Goal: Task Accomplishment & Management: Use online tool/utility

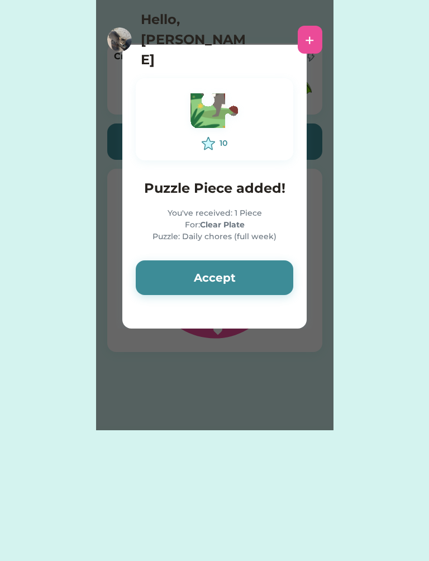
click at [259, 226] on div "You've received: 1 Piece For: Clear Plate Puzzle: Daily chores (full week)" at bounding box center [215, 224] width 158 height 35
click at [239, 294] on button "Accept" at bounding box center [215, 277] width 158 height 35
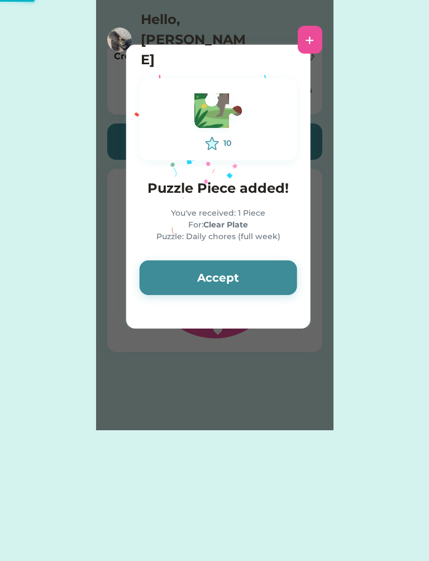
click at [254, 286] on button "Accept" at bounding box center [219, 277] width 158 height 35
click at [263, 278] on button "Accept" at bounding box center [219, 277] width 158 height 35
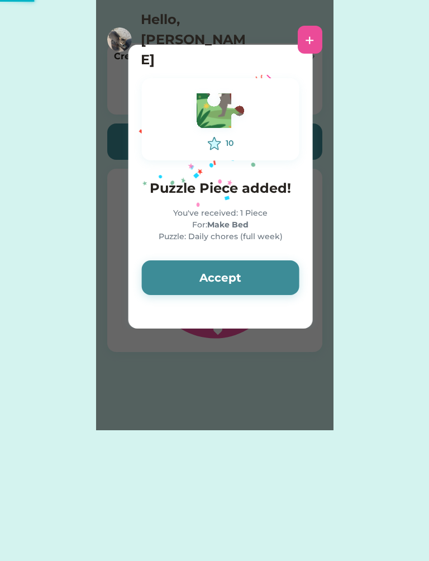
click at [258, 272] on button "Accept" at bounding box center [221, 277] width 158 height 35
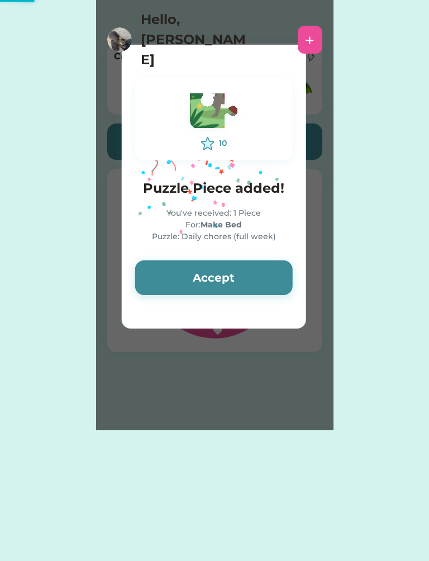
click at [268, 275] on button "Accept" at bounding box center [214, 277] width 158 height 35
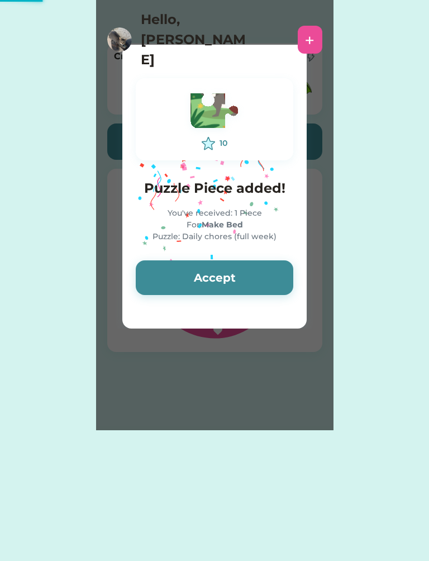
click at [268, 278] on button "Accept" at bounding box center [215, 277] width 158 height 35
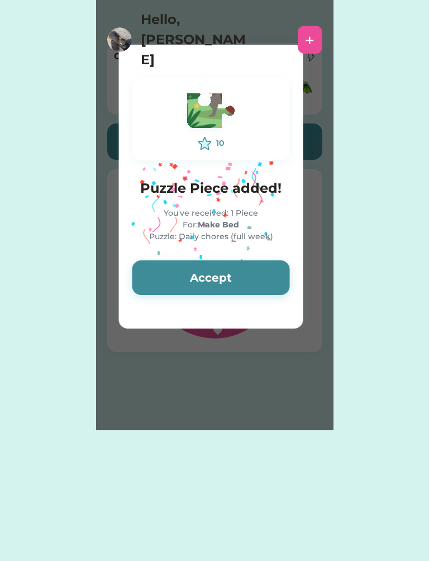
click at [260, 283] on button "Accept" at bounding box center [211, 277] width 158 height 35
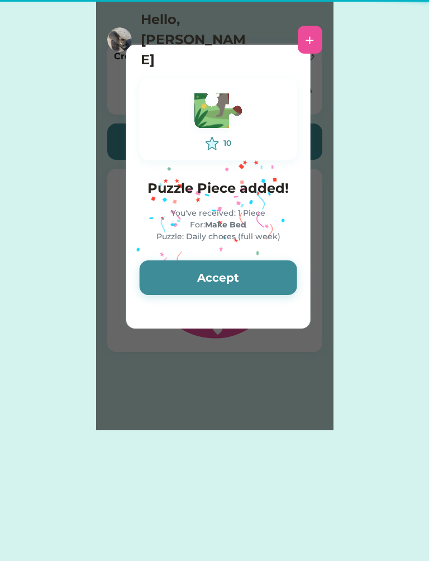
click at [267, 287] on button "Accept" at bounding box center [219, 277] width 158 height 35
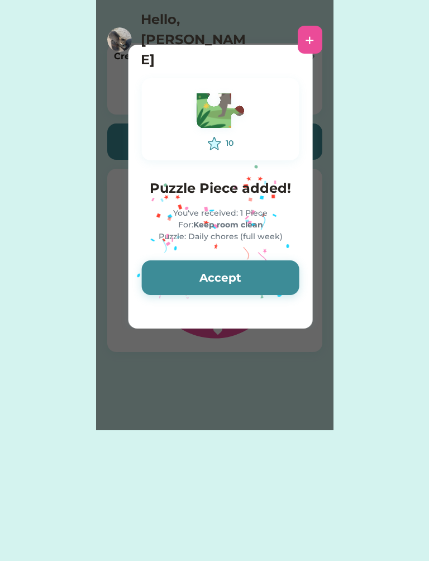
click at [259, 268] on button "Accept" at bounding box center [221, 277] width 158 height 35
click at [263, 275] on button "Accept" at bounding box center [221, 277] width 158 height 35
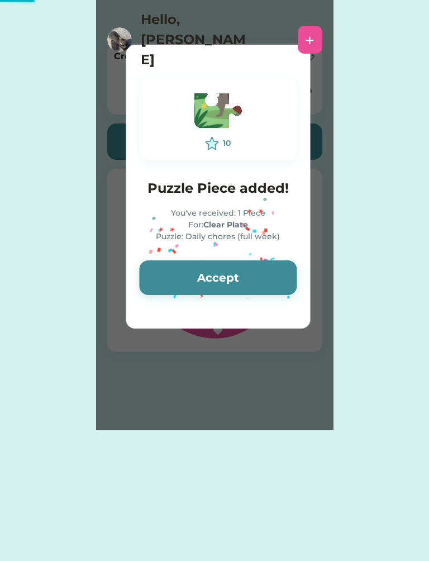
click at [233, 274] on button "Accept" at bounding box center [218, 277] width 158 height 35
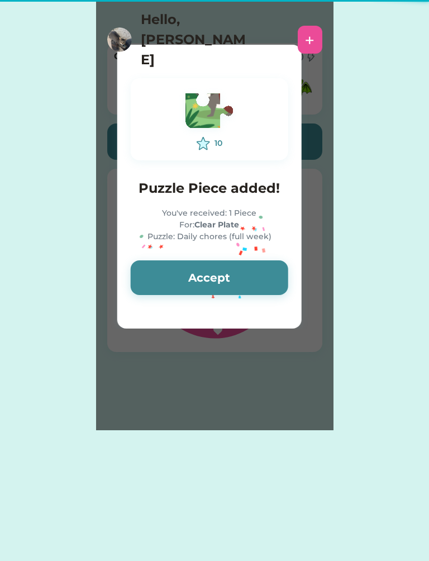
click at [232, 273] on button "Accept" at bounding box center [210, 277] width 158 height 35
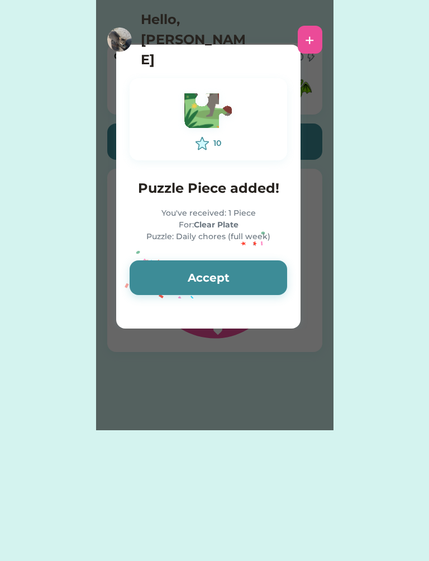
click at [229, 269] on button "Accept" at bounding box center [209, 277] width 158 height 35
click at [230, 269] on button "Accept" at bounding box center [209, 277] width 158 height 35
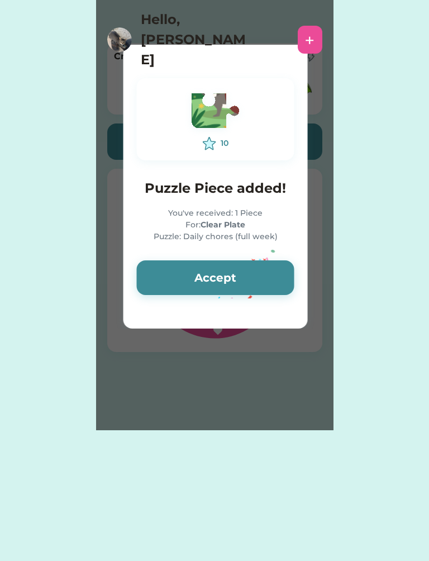
click at [232, 266] on button "Accept" at bounding box center [216, 277] width 158 height 35
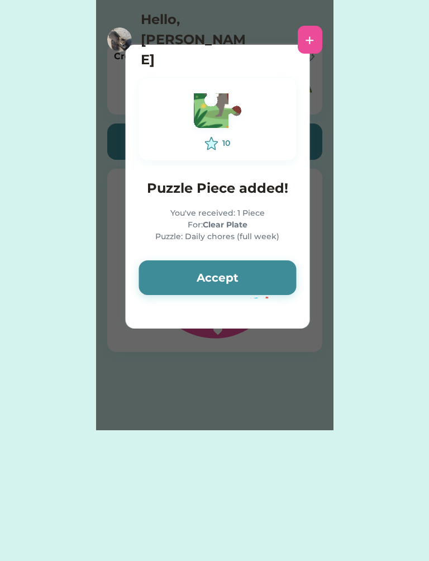
click at [240, 269] on button "Accept" at bounding box center [218, 277] width 158 height 35
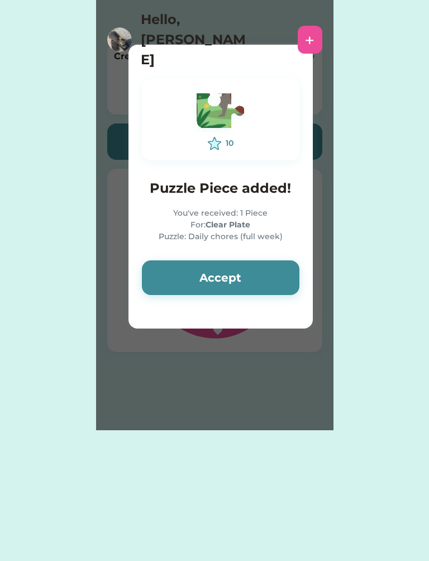
click at [251, 282] on button "Accept" at bounding box center [221, 277] width 158 height 35
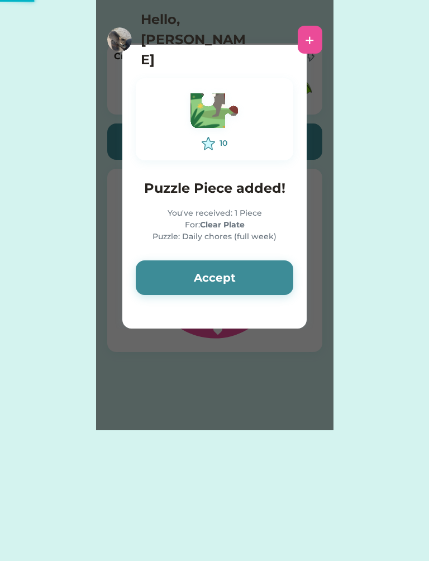
click at [260, 275] on button "Accept" at bounding box center [215, 277] width 158 height 35
click at [267, 273] on button "Accept" at bounding box center [215, 277] width 158 height 35
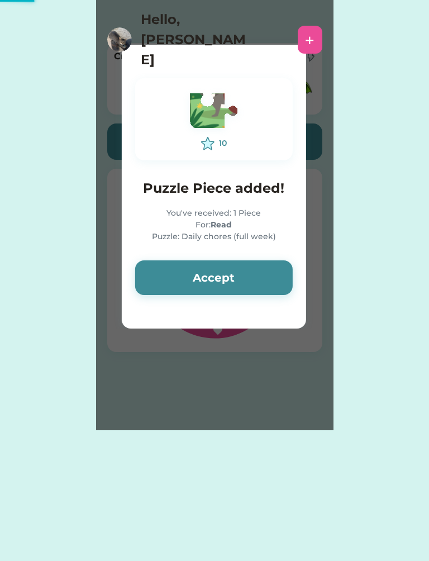
click at [270, 270] on button "Accept" at bounding box center [214, 277] width 158 height 35
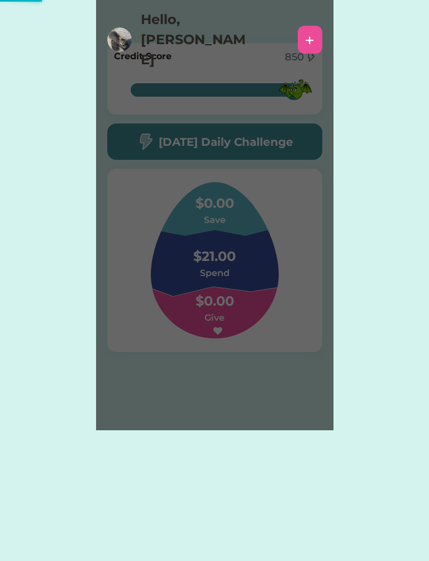
click at [271, 271] on div "Please wait 10 Puzzle Piece added! You've received: 1 Piece For: Read Puzzle: D…" at bounding box center [214, 215] width 237 height 430
click at [264, 130] on div "Please wait 10 Puzzle Piece added! You've received: 1 Piece For: Read Puzzle: D…" at bounding box center [214, 215] width 237 height 430
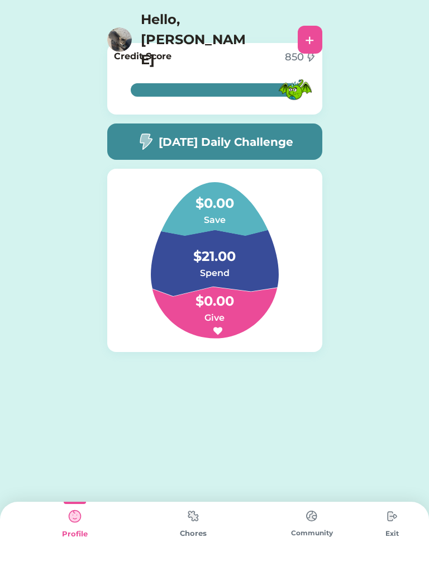
click at [275, 140] on h5 "[DATE] Daily Challenge" at bounding box center [226, 141] width 135 height 17
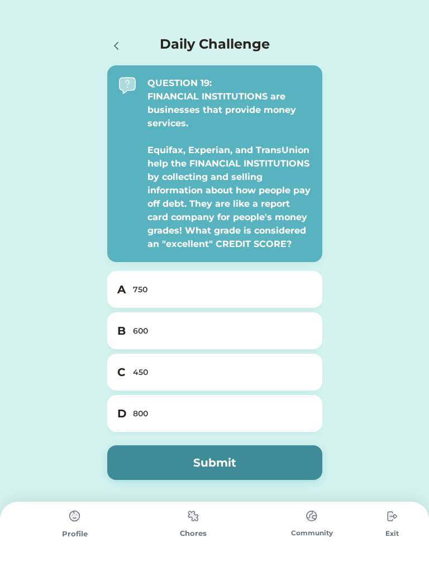
click at [117, 39] on div at bounding box center [115, 45] width 17 height 17
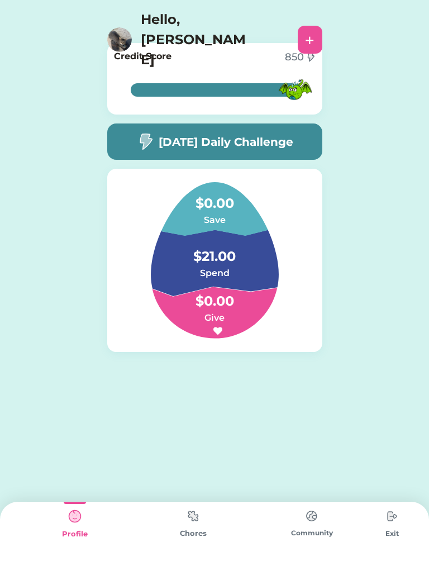
click at [260, 151] on div "[DATE] Daily Challenge" at bounding box center [214, 141] width 215 height 36
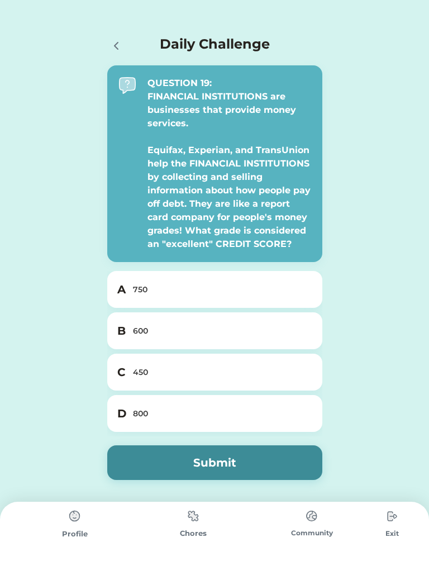
click at [254, 417] on div "800" at bounding box center [221, 414] width 177 height 12
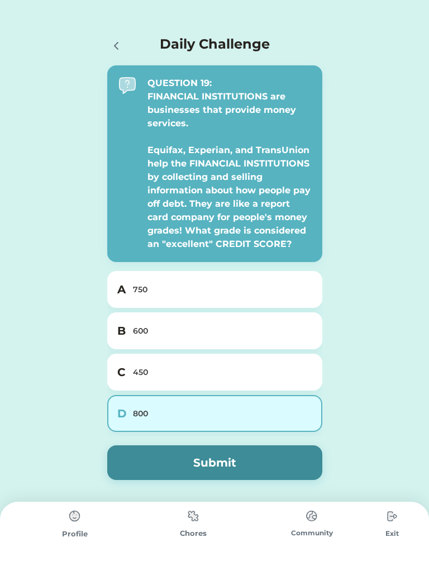
click at [263, 470] on button "Submit" at bounding box center [214, 462] width 215 height 35
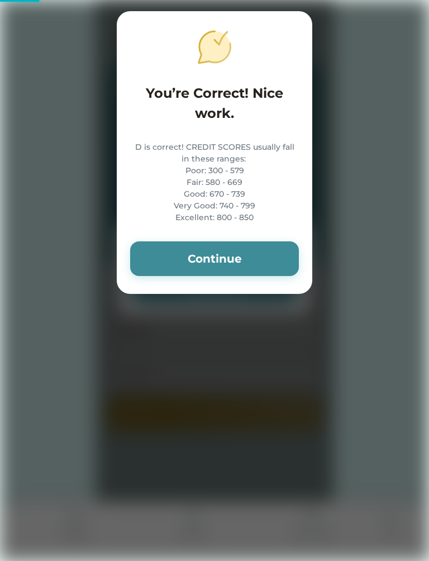
click at [273, 254] on button "Continue" at bounding box center [214, 258] width 169 height 35
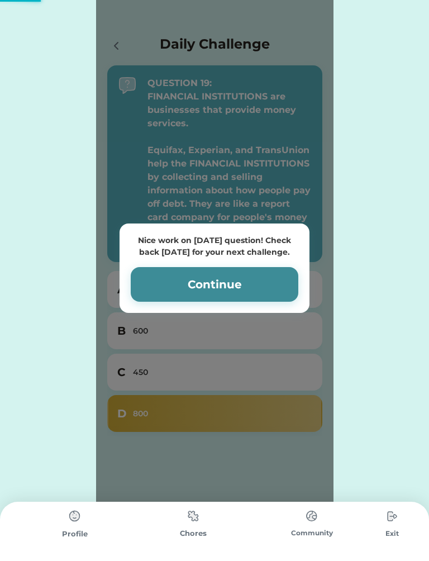
click at [265, 279] on button "Continue" at bounding box center [215, 284] width 168 height 35
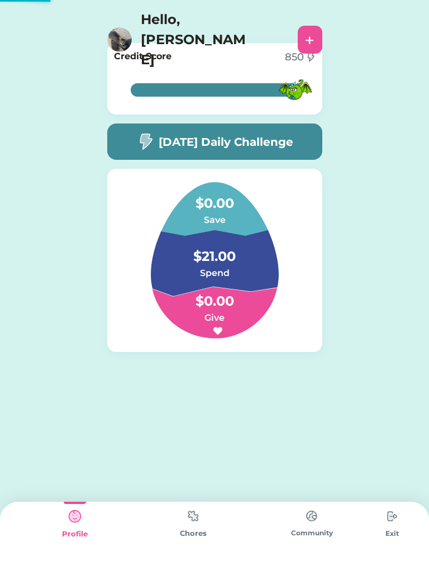
click at [198, 509] on img at bounding box center [193, 516] width 22 height 22
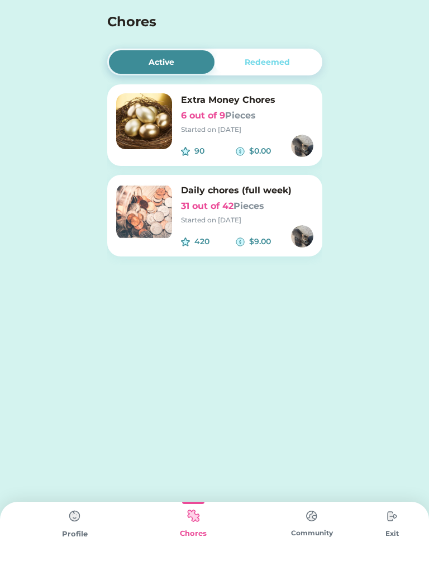
click at [158, 238] on img at bounding box center [144, 212] width 56 height 56
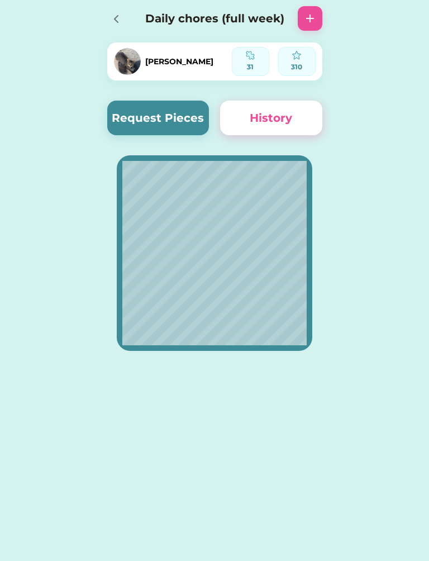
click at [183, 118] on button "Request Pieces" at bounding box center [158, 118] width 102 height 35
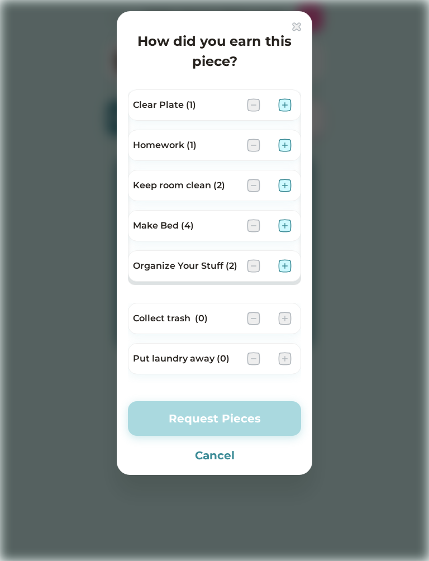
click at [284, 271] on img at bounding box center [284, 265] width 13 height 13
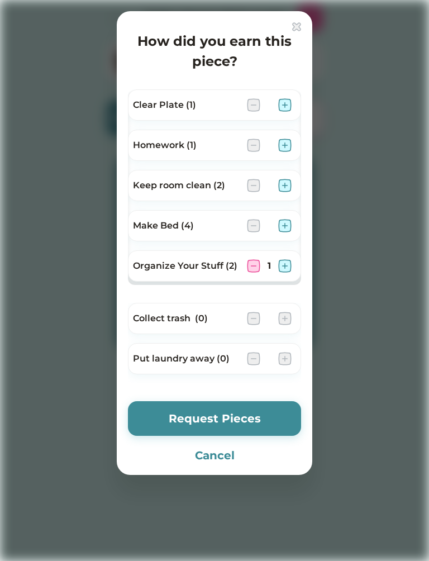
click at [288, 222] on img at bounding box center [284, 225] width 13 height 13
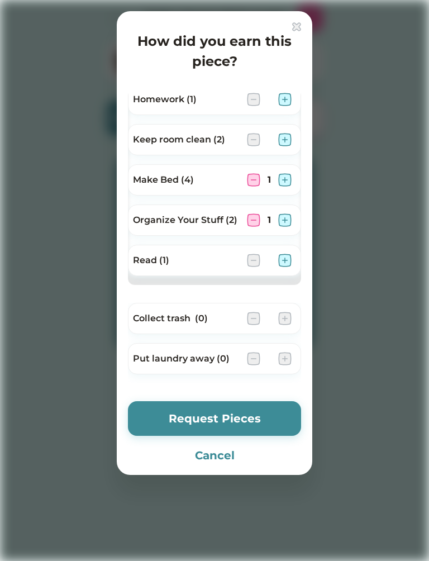
scroll to position [46, 0]
click at [283, 265] on img at bounding box center [284, 260] width 13 height 13
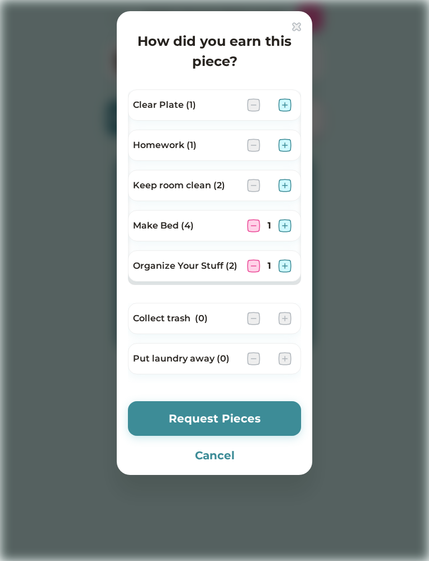
scroll to position [0, 0]
click at [282, 188] on img at bounding box center [284, 185] width 13 height 13
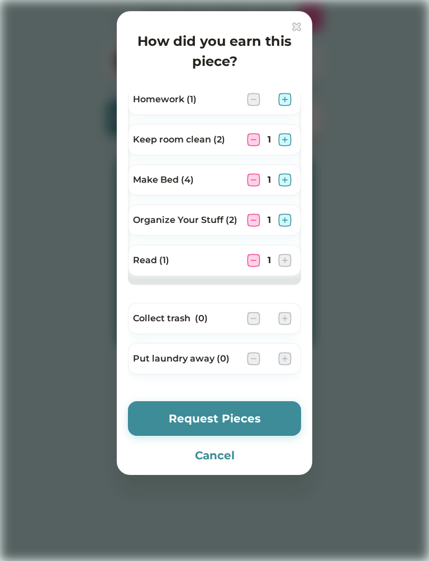
scroll to position [46, 0]
click at [278, 411] on button "Request Pieces" at bounding box center [214, 418] width 173 height 35
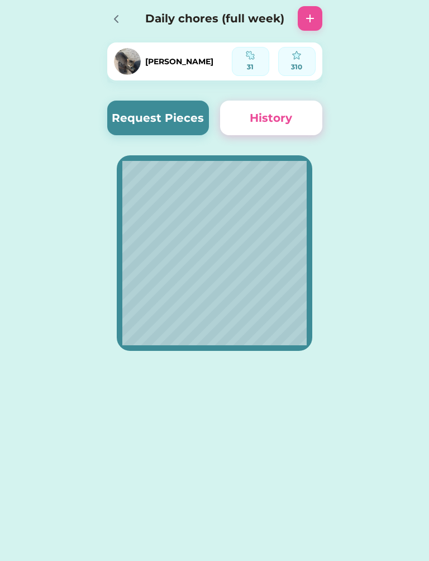
click at [112, 19] on icon at bounding box center [115, 18] width 13 height 13
